Goal: Information Seeking & Learning: Learn about a topic

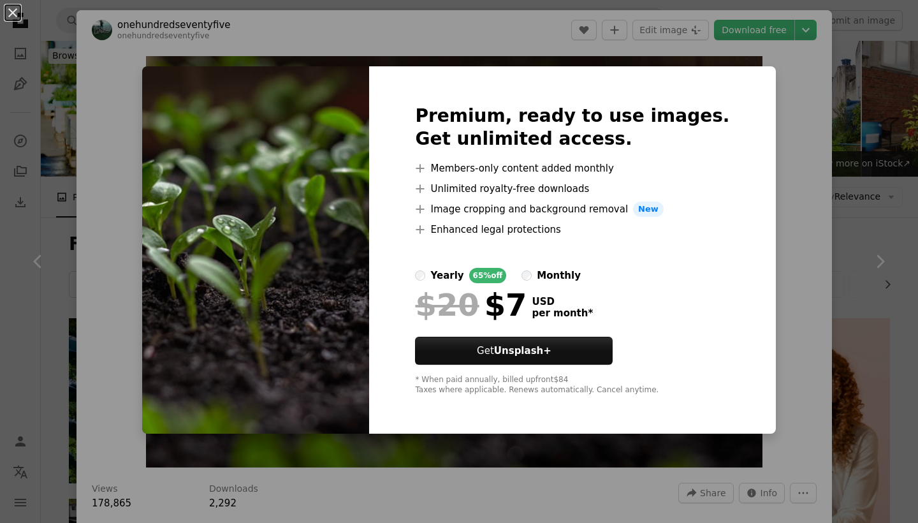
click at [766, 118] on div "An X shape Premium, ready to use images. Get unlimited access. A plus sign Memb…" at bounding box center [459, 261] width 918 height 523
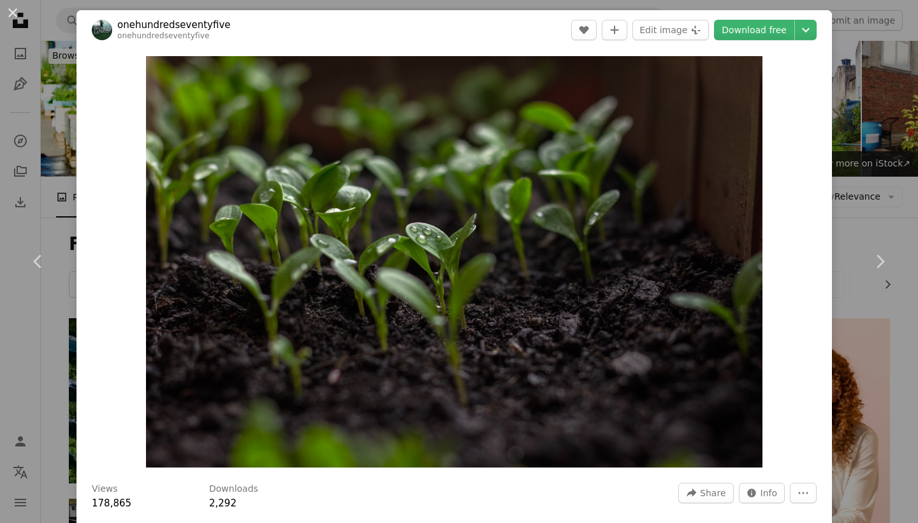
click at [209, 496] on div "Views 178,865 Downloads 2,292" at bounding box center [201, 497] width 219 height 28
click at [295, 443] on img "Zoom in on this image" at bounding box center [454, 261] width 617 height 411
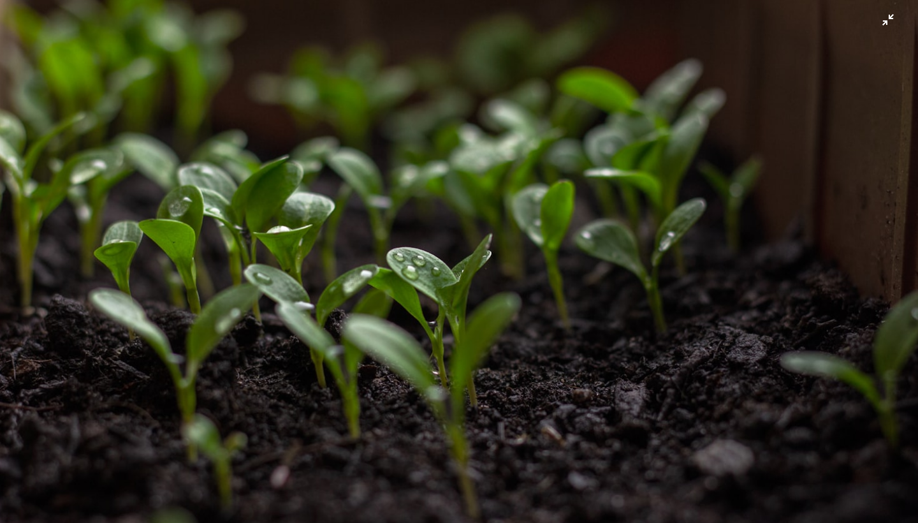
scroll to position [45, 0]
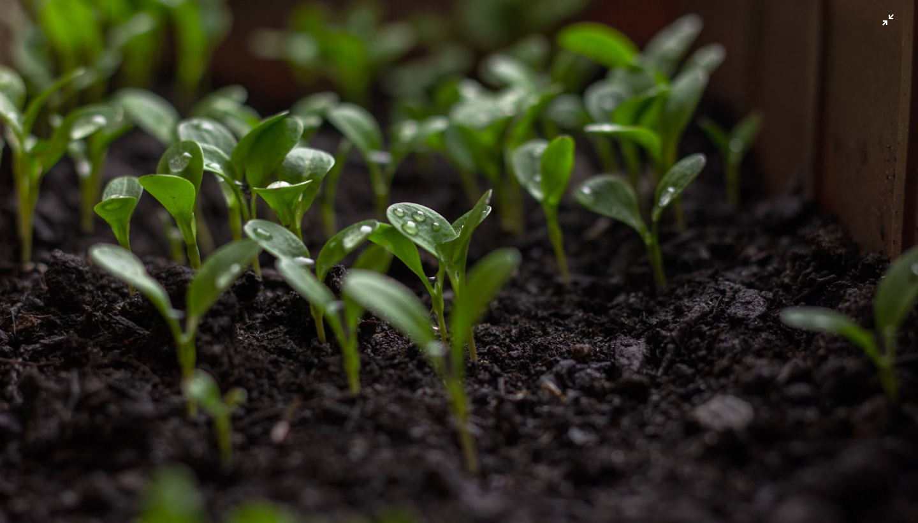
click at [295, 443] on img "Zoom out on this image" at bounding box center [458, 261] width 919 height 613
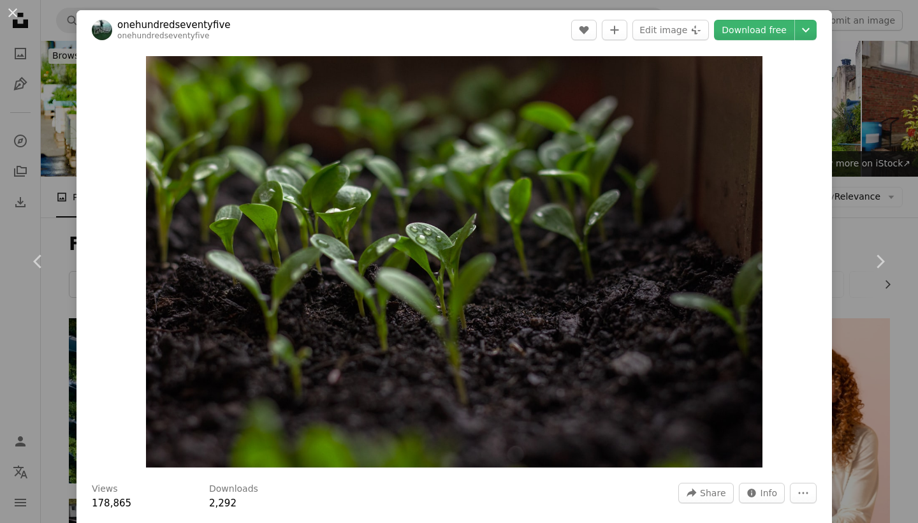
click at [177, 23] on link "onehundredseventyfive" at bounding box center [174, 24] width 114 height 13
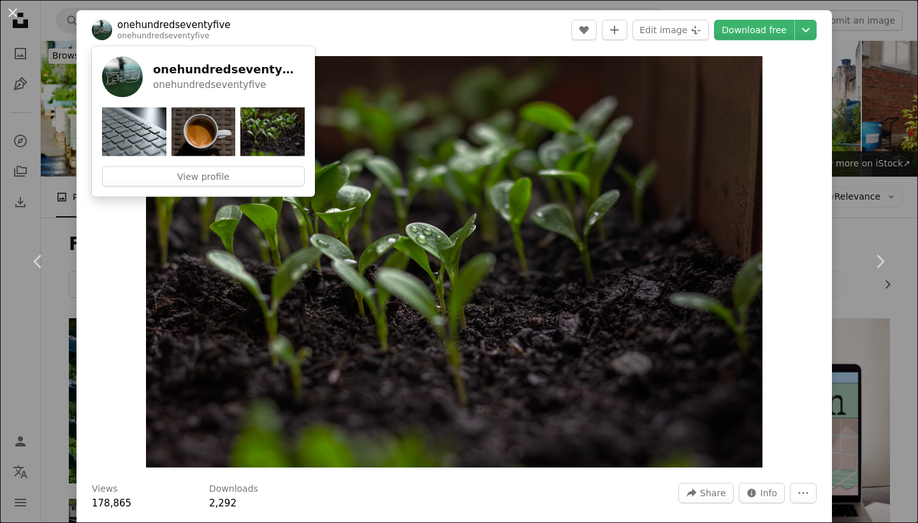
click at [121, 72] on img at bounding box center [122, 77] width 41 height 41
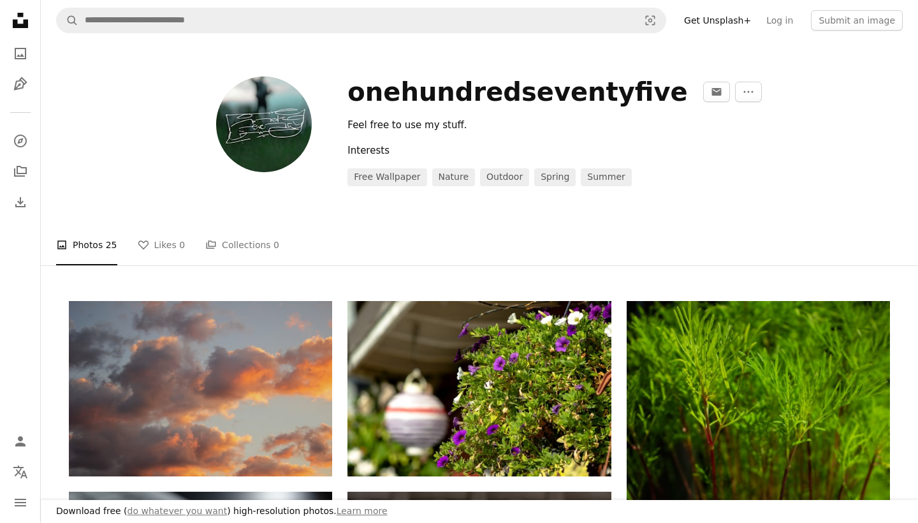
click at [228, 117] on img at bounding box center [264, 125] width 96 height 96
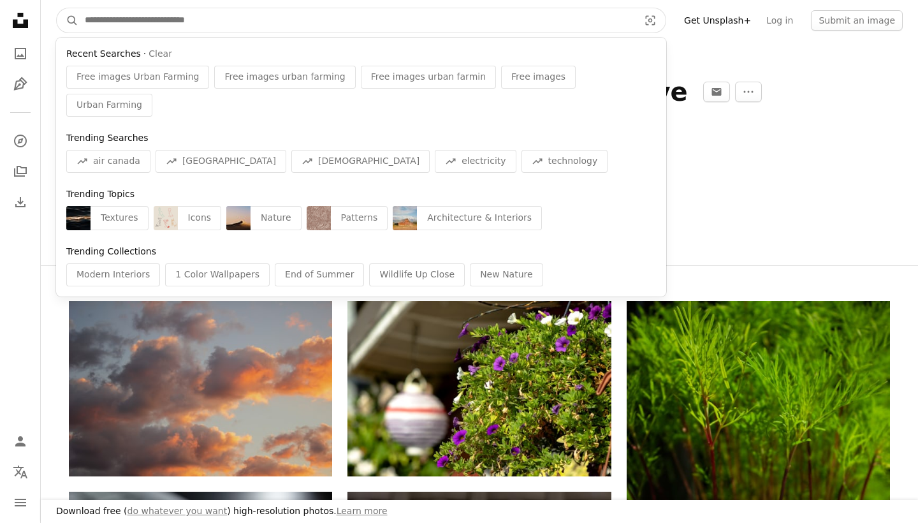
click at [162, 24] on input "Find visuals sitewide" at bounding box center [356, 20] width 557 height 24
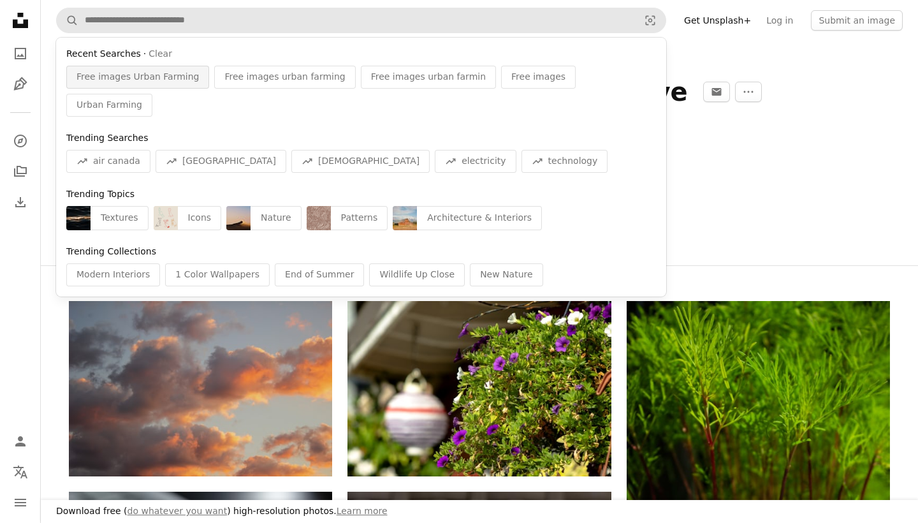
click at [147, 77] on span "Free images Urban Farming" at bounding box center [138, 77] width 122 height 13
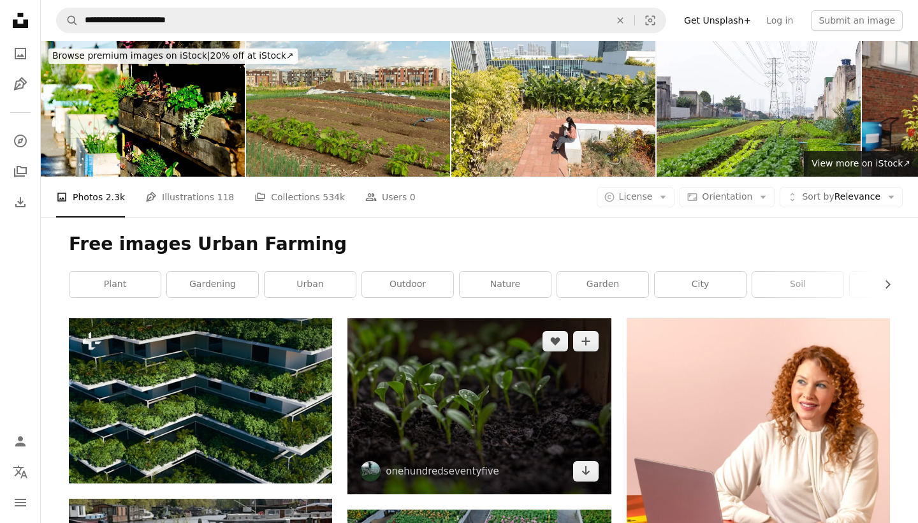
click at [517, 373] on img at bounding box center [479, 405] width 263 height 175
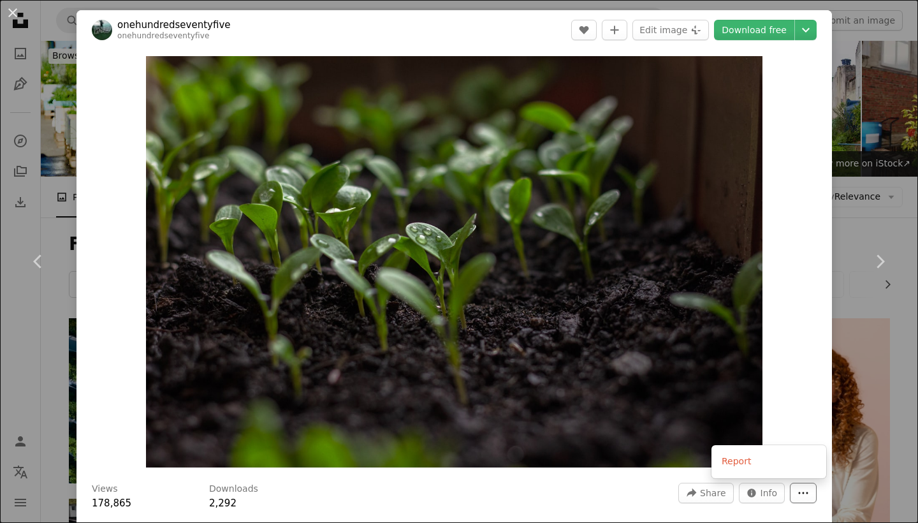
click at [817, 495] on button "More Actions" at bounding box center [803, 493] width 27 height 20
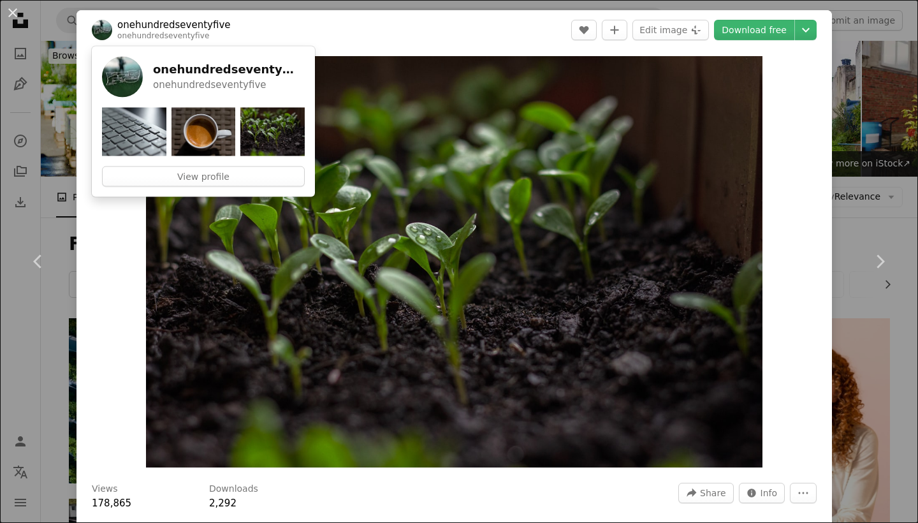
click at [194, 23] on link "onehundredseventyfive" at bounding box center [174, 24] width 114 height 13
